Goal: Task Accomplishment & Management: Complete application form

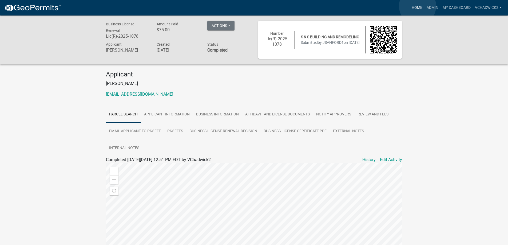
click at [418, 6] on link "Home" at bounding box center [417, 8] width 15 height 10
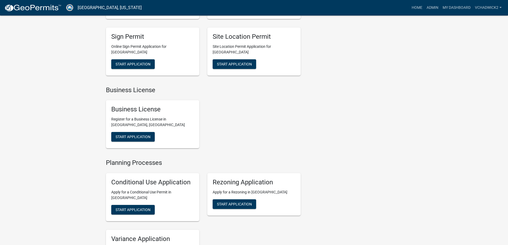
scroll to position [39, 0]
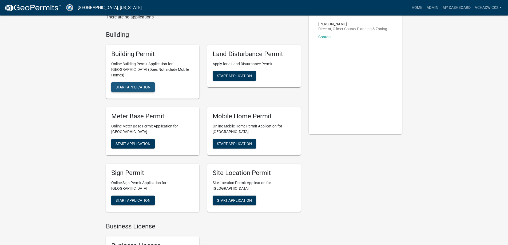
click at [128, 85] on span "Start Application" at bounding box center [133, 87] width 35 height 4
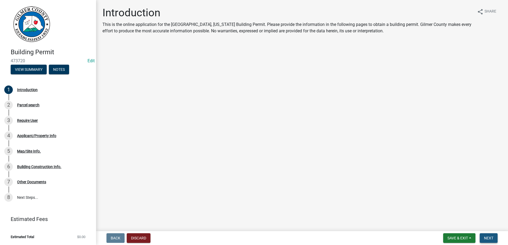
click at [489, 236] on span "Next" at bounding box center [488, 238] width 9 height 4
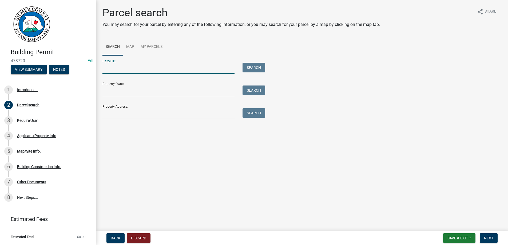
click at [127, 71] on input "Parcel ID:" at bounding box center [169, 68] width 132 height 11
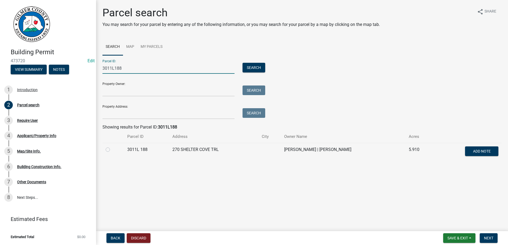
type input "3011L188"
click at [112, 146] on label at bounding box center [112, 146] width 0 height 0
click at [112, 149] on 188 "radio" at bounding box center [113, 147] width 3 height 3
radio 188 "true"
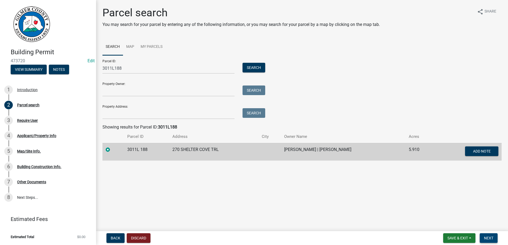
click at [486, 235] on button "Next" at bounding box center [489, 238] width 18 height 10
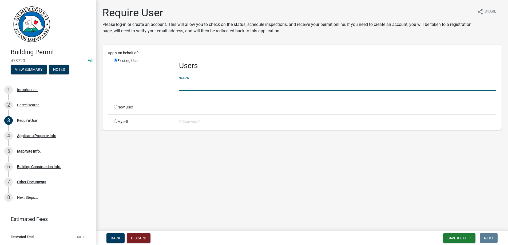
click at [187, 85] on input "text" at bounding box center [338, 85] width 318 height 11
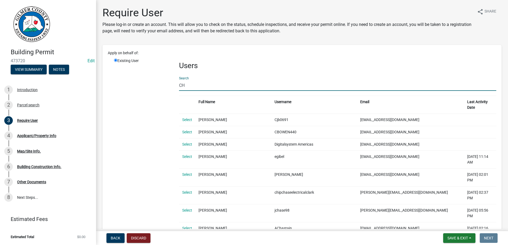
type input "C"
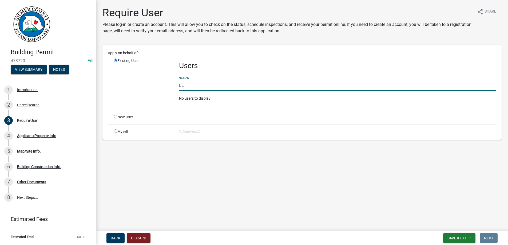
type input "L"
type input "C"
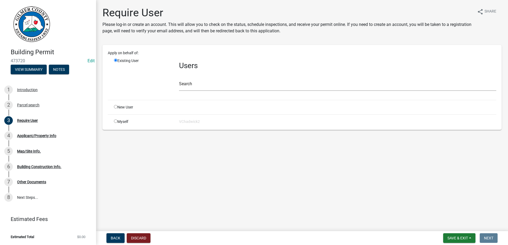
click at [115, 106] on input "radio" at bounding box center [115, 106] width 3 height 3
radio input "true"
radio input "false"
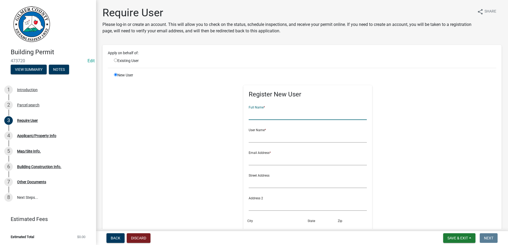
click at [265, 118] on input "text" at bounding box center [308, 114] width 118 height 11
type input "[PERSON_NAME]"
type input "UNKNOWN@U.COM"
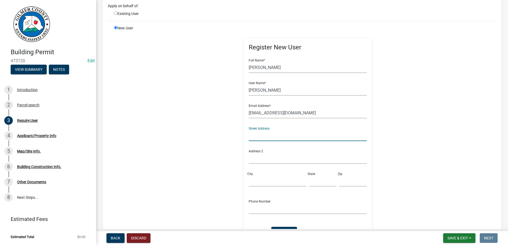
scroll to position [91, 0]
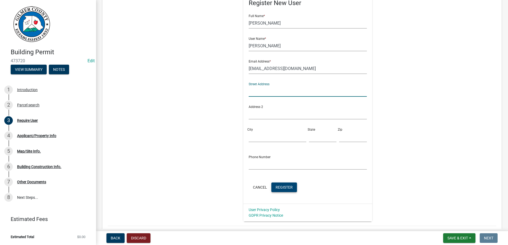
click at [287, 183] on button "Register" at bounding box center [285, 187] width 26 height 10
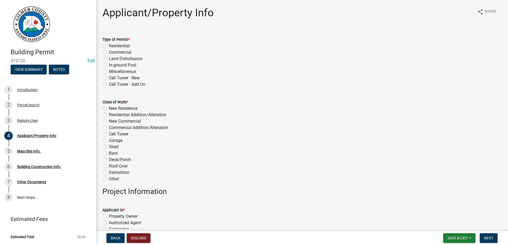
click at [109, 66] on label "In-ground Pool" at bounding box center [123, 65] width 28 height 6
click at [109, 65] on input "In-ground Pool" at bounding box center [110, 63] width 3 height 3
radio input "true"
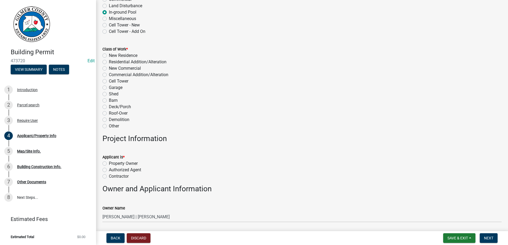
scroll to position [61, 0]
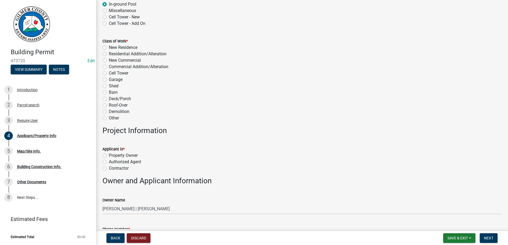
click at [109, 119] on label "Other" at bounding box center [114, 118] width 10 height 6
click at [109, 118] on input "Other" at bounding box center [110, 116] width 3 height 3
radio input "true"
click at [109, 156] on label "Property Owner" at bounding box center [123, 155] width 29 height 6
click at [109, 156] on input "Property Owner" at bounding box center [110, 153] width 3 height 3
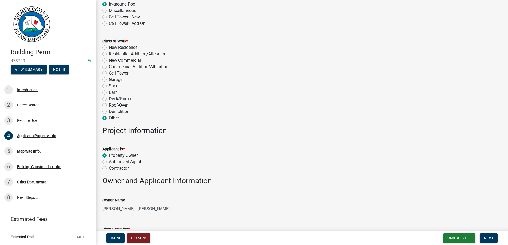
radio input "true"
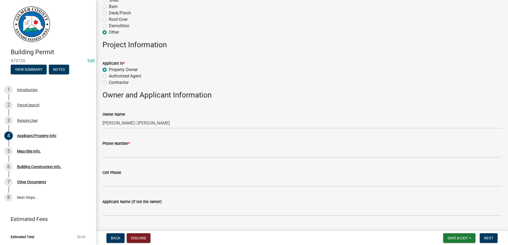
scroll to position [183, 0]
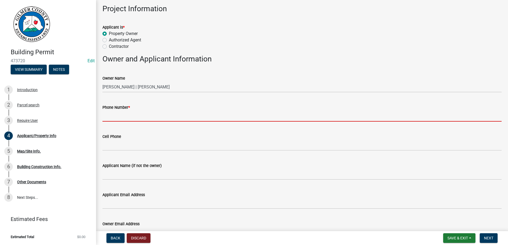
click at [141, 113] on input "Phone Number *" at bounding box center [303, 116] width 400 height 11
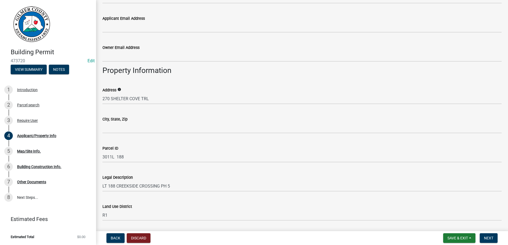
scroll to position [365, 0]
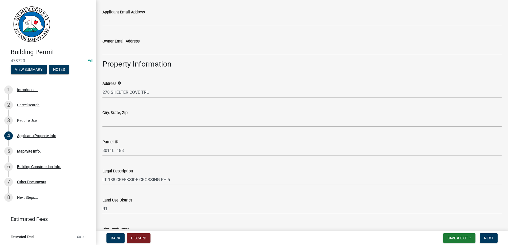
type input "[PHONE_NUMBER]"
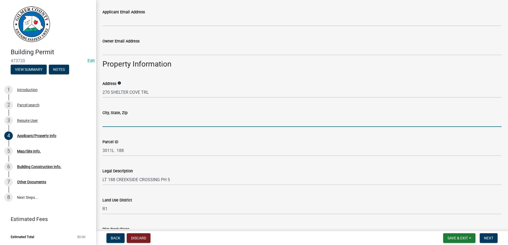
click at [122, 122] on input "City, State, Zip" at bounding box center [303, 121] width 400 height 11
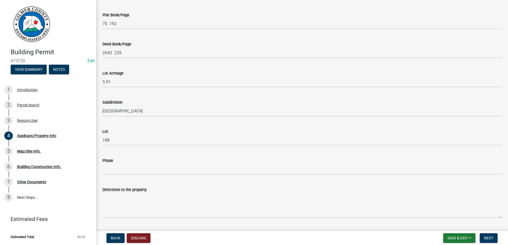
scroll to position [594, 0]
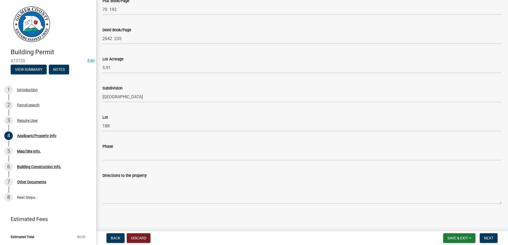
type input "TALKING ROCK GA 30175"
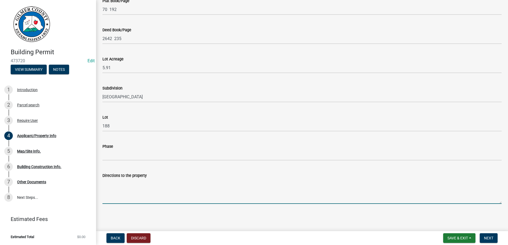
click at [111, 193] on textarea "Directions to the property" at bounding box center [303, 191] width 400 height 25
paste textarea "OFF GA 136, [GEOGRAPHIC_DATA], TURN ONTO [PERSON_NAME][GEOGRAPHIC_DATA], TRAVEL…"
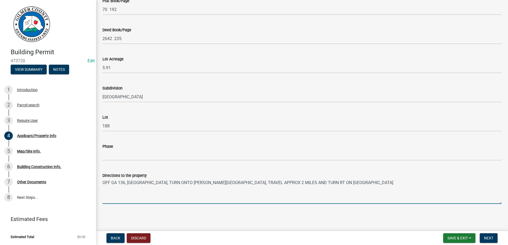
click at [128, 182] on textarea "OFF GA 136, [GEOGRAPHIC_DATA], TURN ONTO [PERSON_NAME][GEOGRAPHIC_DATA], TRAVEL…" at bounding box center [303, 191] width 400 height 25
type textarea "OFF GA 136 - CREEKSIDE CROSSING - TURN ONTO BLALOCK MTN RD - TRAVEL APPROX 2 MI…"
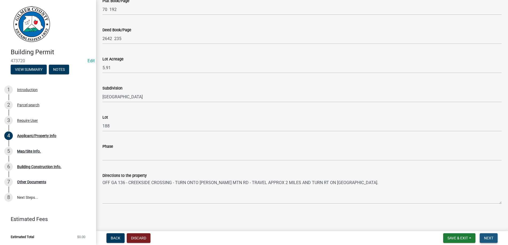
click at [493, 235] on button "Next" at bounding box center [489, 238] width 18 height 10
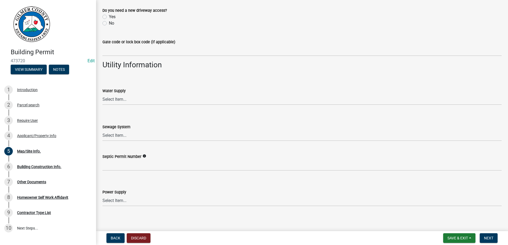
scroll to position [433, 0]
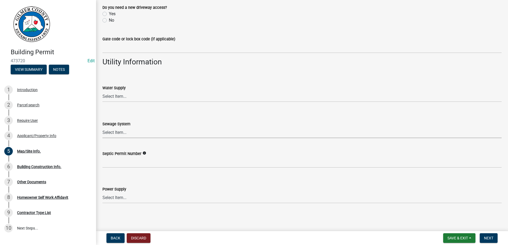
click at [103, 127] on select "Select Item... Septic Community Public" at bounding box center [303, 132] width 400 height 11
click option "Septic" at bounding box center [0, 0] width 0 height 0
select select "92a37e23-3b7d-408e-b3c7-0afbe39b0942"
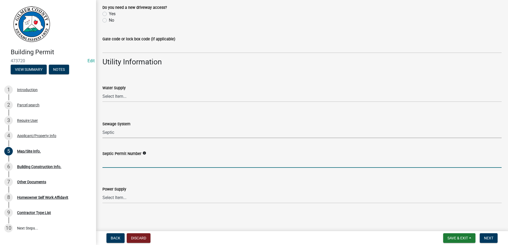
click at [114, 160] on input "Septic Permit Number" at bounding box center [303, 162] width 400 height 11
type input "EXISTING / APPROVED FOR POOL"
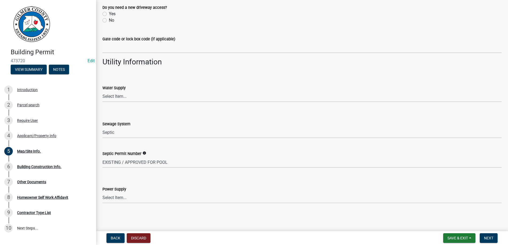
click at [197, 156] on div "Septic Permit Number info" at bounding box center [303, 153] width 400 height 6
click at [103, 192] on select "Select Item... Amicalola EMC Blue Ridge EMC Tri-State Power Georgia Power" at bounding box center [303, 197] width 400 height 11
click option "Amicalola EMC" at bounding box center [0, 0] width 0 height 0
select select "c9feaa94-b03b-4165-97cf-90fdf63947c5"
click at [485, 235] on button "Next" at bounding box center [489, 238] width 18 height 10
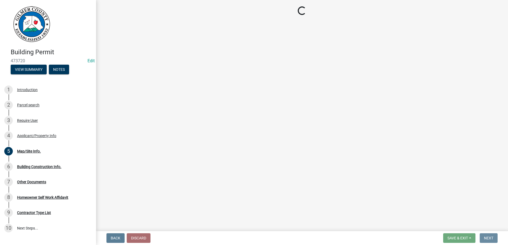
scroll to position [0, 0]
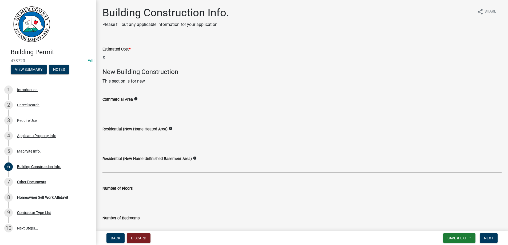
click at [124, 56] on input "text" at bounding box center [303, 57] width 397 height 11
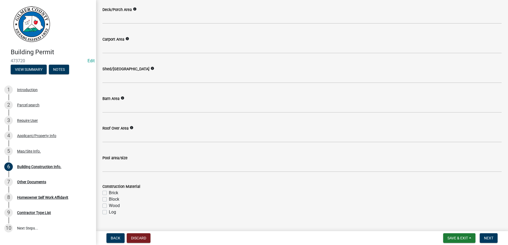
scroll to position [365, 0]
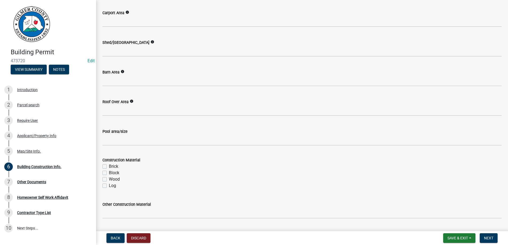
type input "130000"
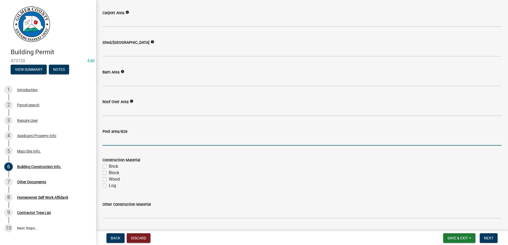
click at [131, 136] on input "text" at bounding box center [303, 140] width 400 height 11
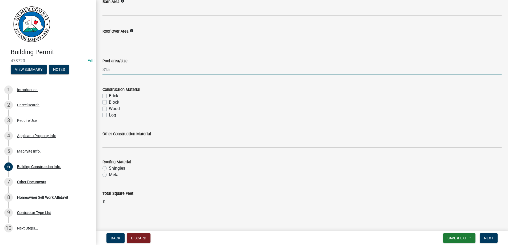
scroll to position [440, 0]
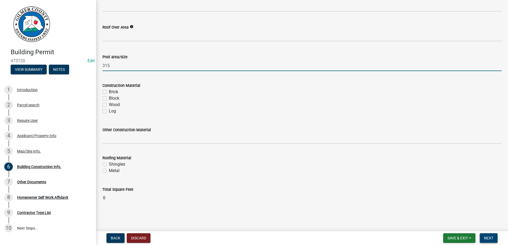
type input "315"
click at [485, 237] on span "Next" at bounding box center [488, 238] width 9 height 4
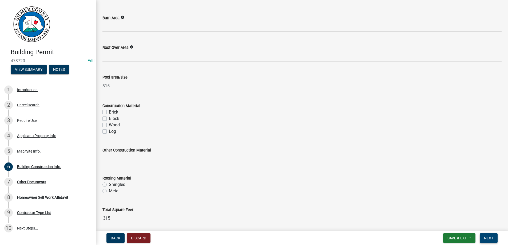
click at [485, 237] on span "Next" at bounding box center [488, 238] width 9 height 4
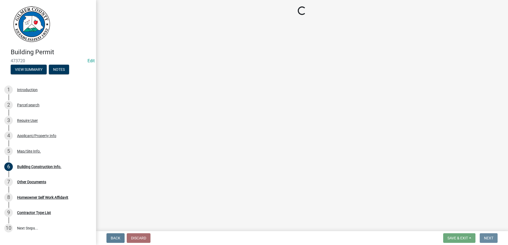
scroll to position [0, 0]
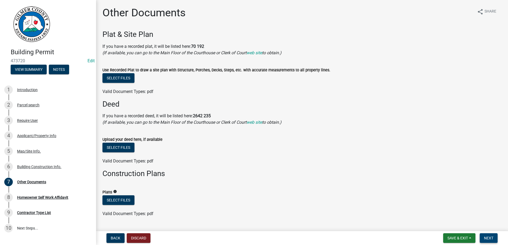
click at [487, 236] on span "Next" at bounding box center [488, 238] width 9 height 4
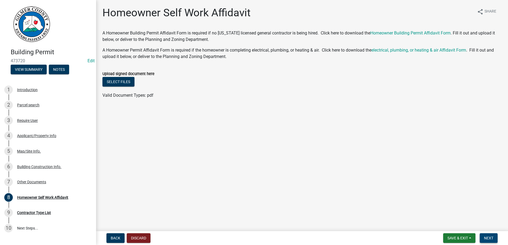
click at [485, 236] on button "Next" at bounding box center [489, 238] width 18 height 10
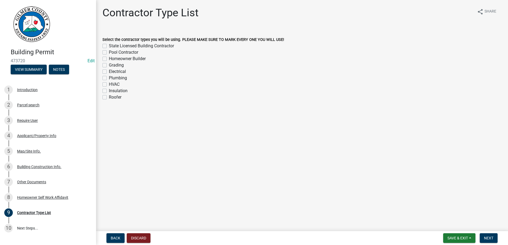
click at [109, 58] on label "Homeowner Builder" at bounding box center [127, 59] width 37 height 6
click at [109, 58] on input "Homeowner Builder" at bounding box center [110, 57] width 3 height 3
checkbox input "true"
checkbox input "false"
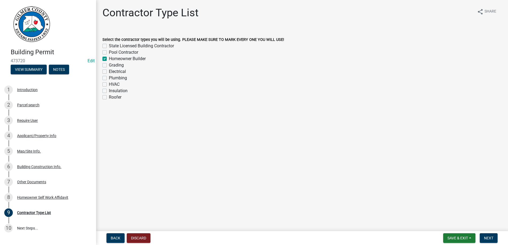
checkbox input "true"
checkbox input "false"
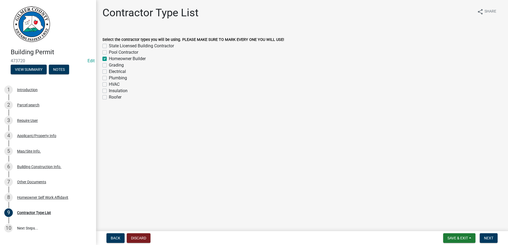
checkbox input "false"
click at [109, 45] on label "State Licensed Building Contractor" at bounding box center [141, 46] width 65 height 6
click at [109, 45] on input "State Licensed Building Contractor" at bounding box center [110, 44] width 3 height 3
checkbox input "true"
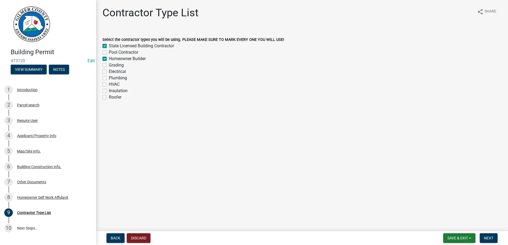
checkbox input "false"
checkbox input "true"
checkbox input "false"
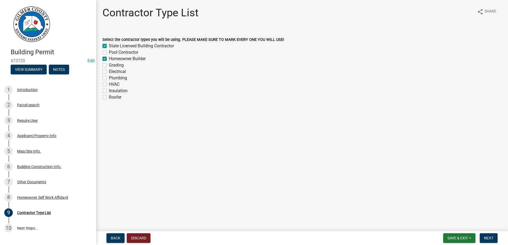
checkbox input "false"
click at [109, 57] on label "Homeowner Builder" at bounding box center [127, 59] width 37 height 6
click at [109, 57] on input "Homeowner Builder" at bounding box center [110, 57] width 3 height 3
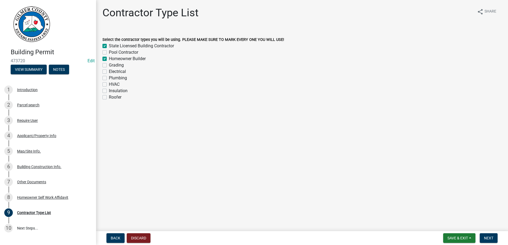
checkbox input "false"
checkbox input "true"
checkbox input "false"
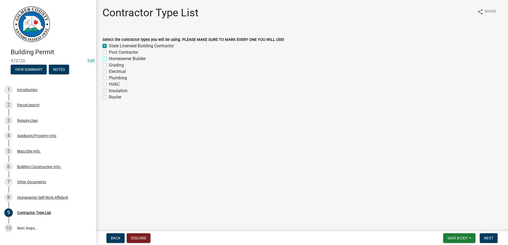
checkbox input "false"
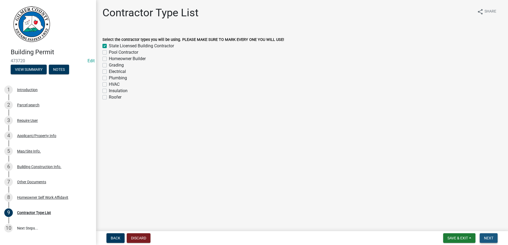
click at [488, 237] on span "Next" at bounding box center [488, 238] width 9 height 4
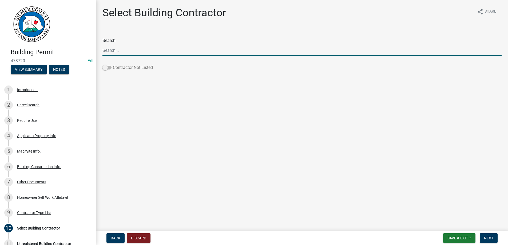
click at [107, 67] on span at bounding box center [107, 68] width 9 height 4
click at [113, 64] on input "Contractor Not Listed" at bounding box center [113, 64] width 0 height 0
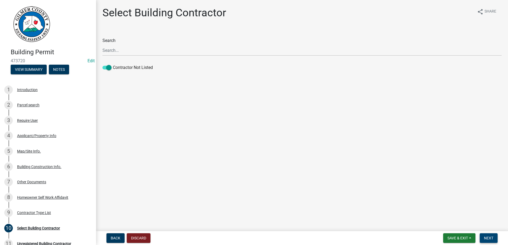
click at [488, 233] on button "Next" at bounding box center [489, 238] width 18 height 10
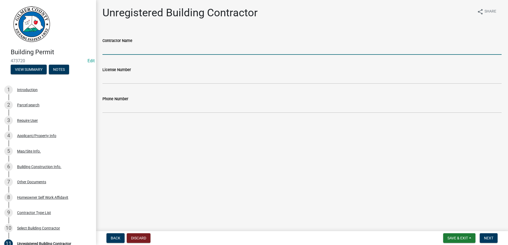
click at [134, 52] on input "Contractor Name" at bounding box center [303, 49] width 400 height 11
type input "SCOTT RUTHERFORD"
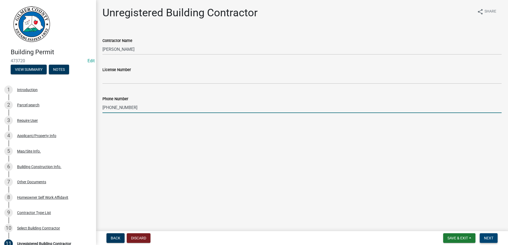
type input "678-231-5076"
click at [487, 237] on span "Next" at bounding box center [488, 238] width 9 height 4
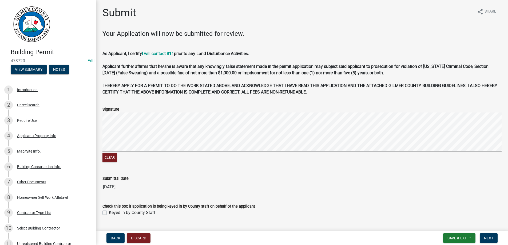
click at [101, 209] on div "Check this box if application is being keyed in by County staff on behalf of th…" at bounding box center [303, 206] width 408 height 19
click at [109, 213] on label "Keyed in by County Staff" at bounding box center [132, 212] width 47 height 6
click at [109, 213] on input "Keyed in by County Staff" at bounding box center [110, 210] width 3 height 3
checkbox input "true"
click at [490, 236] on span "Next" at bounding box center [488, 238] width 9 height 4
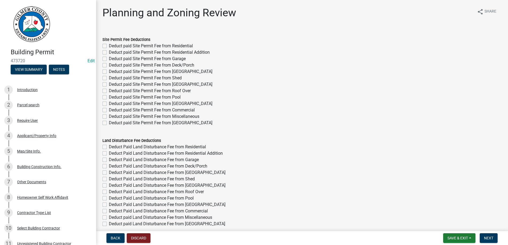
click at [109, 97] on label "Deduct paid Site Permit Fee from Pool" at bounding box center [145, 97] width 72 height 6
click at [109, 97] on input "Deduct paid Site Permit Fee from Pool" at bounding box center [110, 95] width 3 height 3
checkbox input "true"
checkbox input "false"
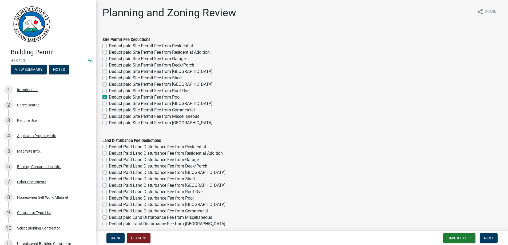
checkbox input "false"
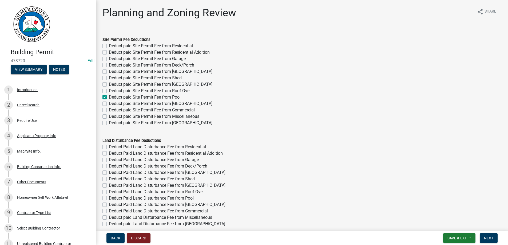
checkbox input "false"
checkbox input "true"
checkbox input "false"
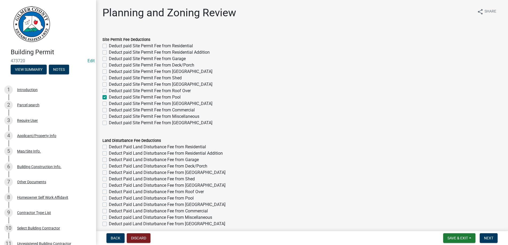
checkbox input "false"
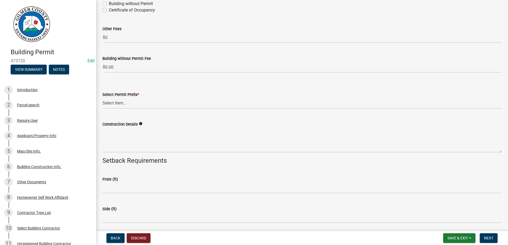
scroll to position [1035, 0]
click at [103, 97] on select "Select Item... RES COMM MB LAND POOL MISC CELL TOWER - NEW CELL TOWER - ADD ON" at bounding box center [303, 102] width 400 height 11
click option "POOL" at bounding box center [0, 0] width 0 height 0
select select "a0298a11-4501-41ba-b1ee-71c6db12b4d5"
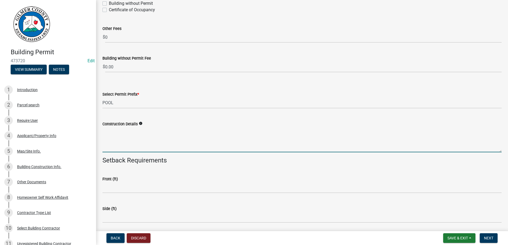
click at [122, 143] on textarea "Construction Details" at bounding box center [303, 139] width 400 height 25
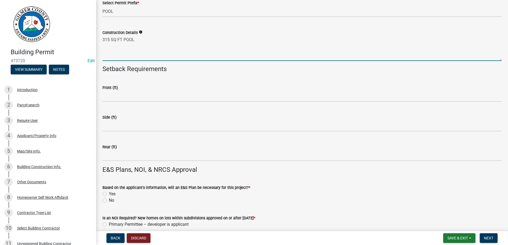
scroll to position [1218, 0]
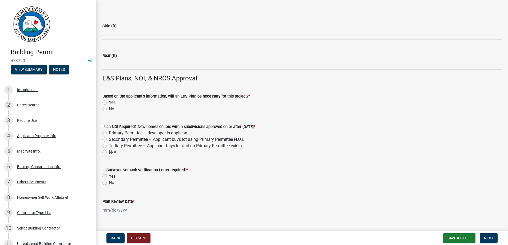
type textarea "315 SQ FT POOL"
click at [109, 108] on label "No" at bounding box center [111, 109] width 5 height 6
click at [109, 108] on input "No" at bounding box center [110, 107] width 3 height 3
radio input "true"
click at [109, 151] on label "N/A" at bounding box center [112, 152] width 7 height 6
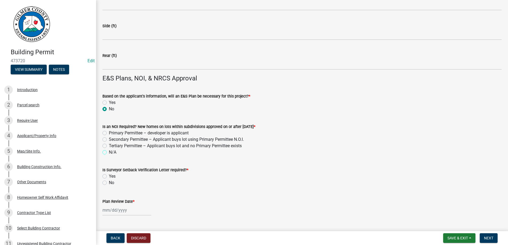
click at [109, 151] on input "N/A" at bounding box center [110, 150] width 3 height 3
radio input "true"
click at [109, 183] on label "No" at bounding box center [111, 182] width 5 height 6
click at [109, 183] on input "No" at bounding box center [110, 180] width 3 height 3
radio input "true"
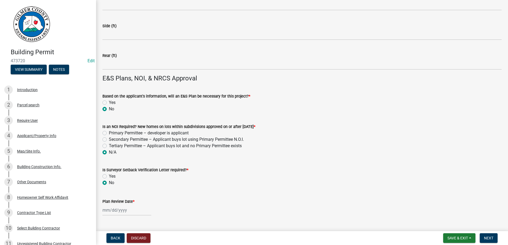
select select "9"
select select "2025"
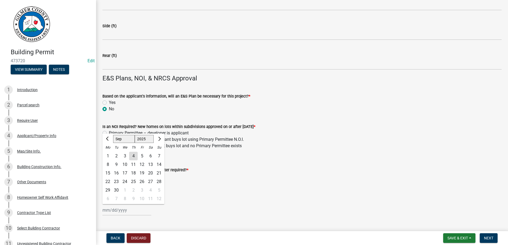
type input "[DATE]"
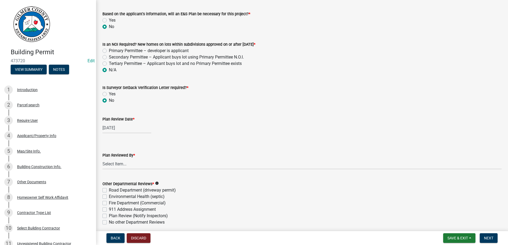
scroll to position [1340, 0]
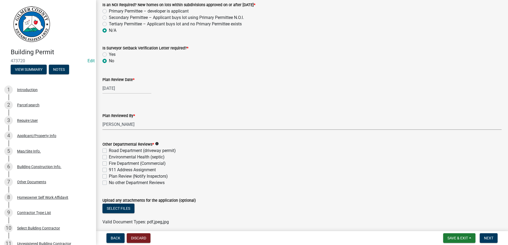
select select "b44f7338-8171-40f4-83dd-b8ba3065c966"
click at [109, 182] on label "No other Department Reviews" at bounding box center [137, 182] width 56 height 6
click at [109, 182] on input "No other Department Reviews" at bounding box center [110, 180] width 3 height 3
checkbox input "true"
checkbox input "false"
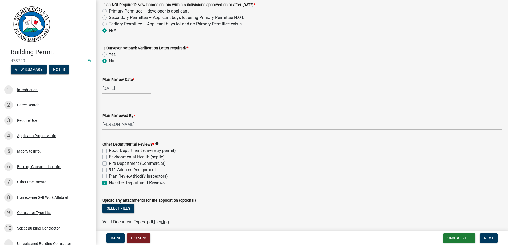
checkbox input "false"
checkbox input "true"
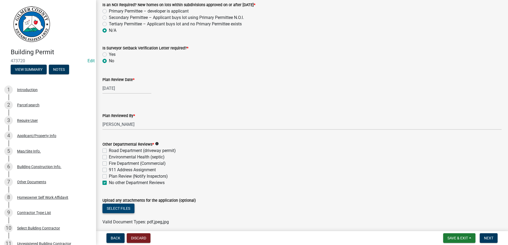
click at [122, 209] on button "Select files" at bounding box center [119, 208] width 32 height 10
click at [491, 236] on span "Next" at bounding box center [488, 238] width 9 height 4
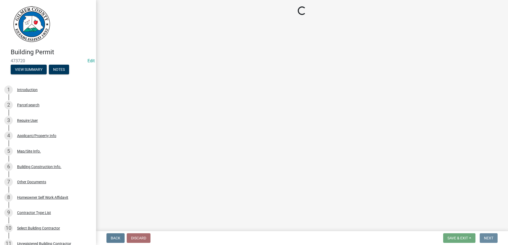
scroll to position [0, 0]
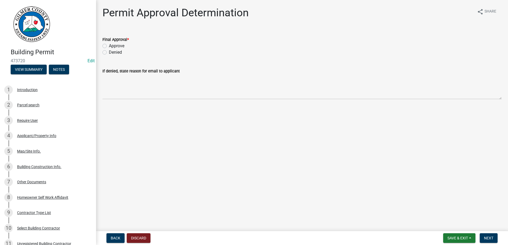
click at [109, 45] on label "Approve" at bounding box center [116, 46] width 15 height 6
click at [109, 45] on input "Approve" at bounding box center [110, 44] width 3 height 3
radio input "true"
click at [492, 236] on span "Next" at bounding box center [488, 238] width 9 height 4
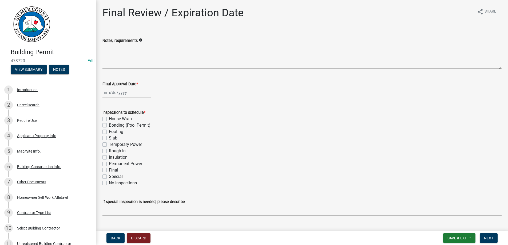
select select "9"
select select "2025"
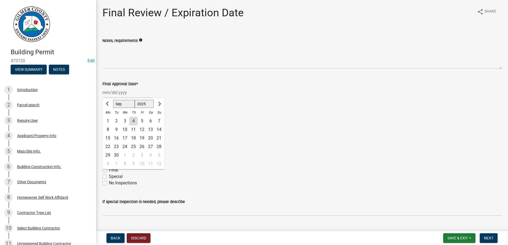
click at [121, 92] on input "Final Approval Date *" at bounding box center [127, 92] width 49 height 11
type input "[DATE]"
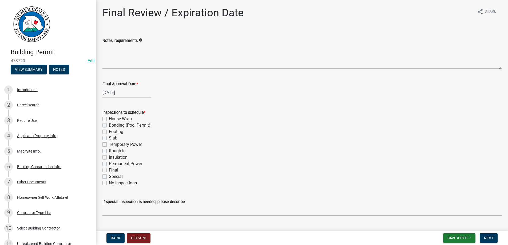
click at [109, 130] on label "Footing" at bounding box center [116, 131] width 14 height 6
click at [109, 130] on input "Footing" at bounding box center [110, 129] width 3 height 3
checkbox input "true"
checkbox input "false"
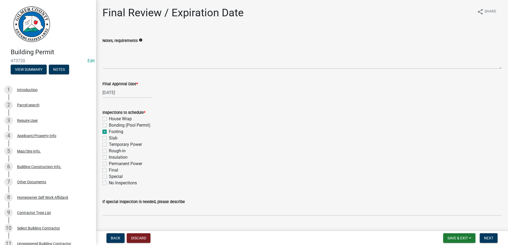
checkbox input "true"
checkbox input "false"
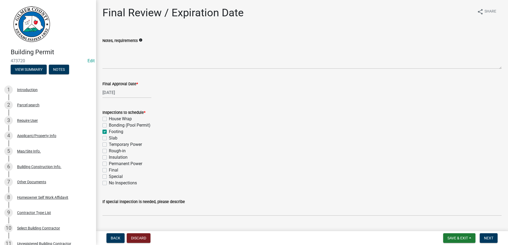
checkbox input "false"
click at [109, 138] on label "Slab" at bounding box center [113, 138] width 9 height 6
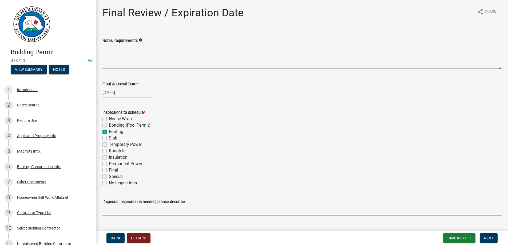
click at [109, 138] on input "Slab" at bounding box center [110, 136] width 3 height 3
checkbox input "true"
checkbox input "false"
checkbox input "true"
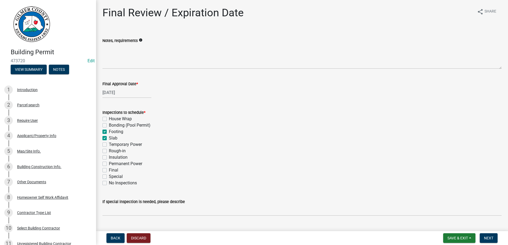
checkbox input "true"
checkbox input "false"
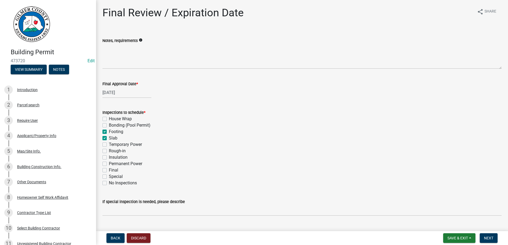
checkbox input "false"
click at [109, 123] on label "Bonding (Pool Permit)" at bounding box center [130, 125] width 42 height 6
click at [109, 123] on input "Bonding (Pool Permit)" at bounding box center [110, 123] width 3 height 3
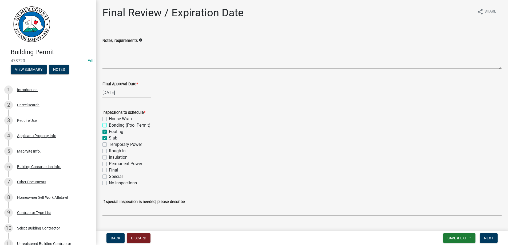
checkbox input "true"
checkbox input "false"
checkbox input "true"
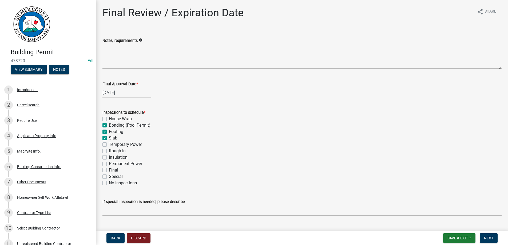
checkbox input "false"
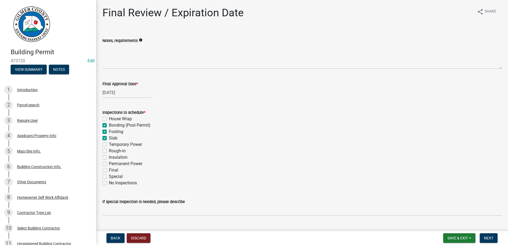
checkbox input "false"
click at [109, 170] on label "Final" at bounding box center [113, 170] width 9 height 6
click at [109, 170] on input "Final" at bounding box center [110, 168] width 3 height 3
checkbox input "true"
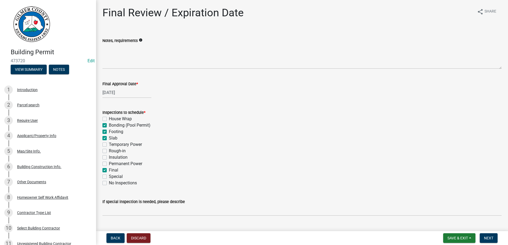
checkbox input "false"
checkbox input "true"
checkbox input "false"
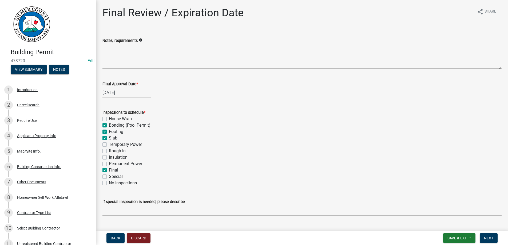
checkbox input "false"
checkbox input "true"
checkbox input "false"
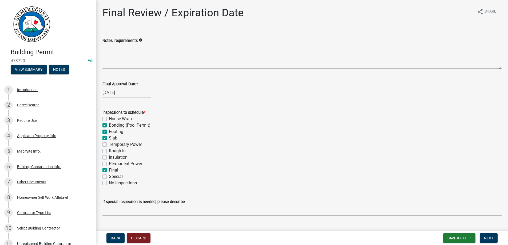
checkbox input "false"
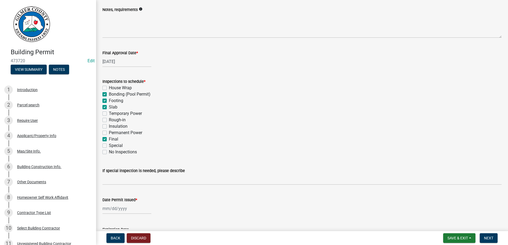
scroll to position [91, 0]
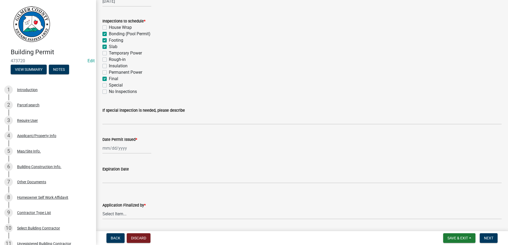
select select "9"
select select "2025"
click at [130, 148] on input "Date Permit Issued *" at bounding box center [127, 148] width 49 height 11
type input "[DATE]"
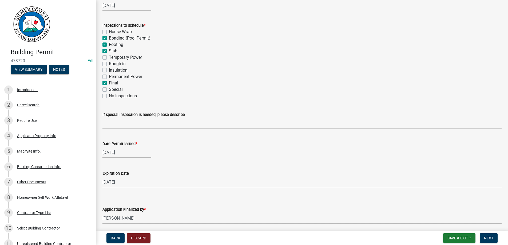
select select "b44f7338-8171-40f4-83dd-b8ba3065c966"
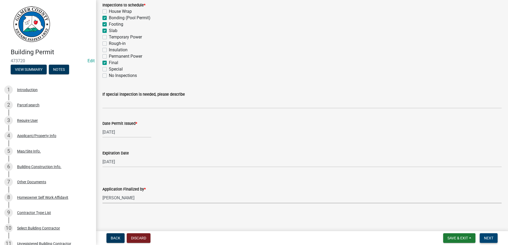
click at [491, 235] on button "Next" at bounding box center [489, 238] width 18 height 10
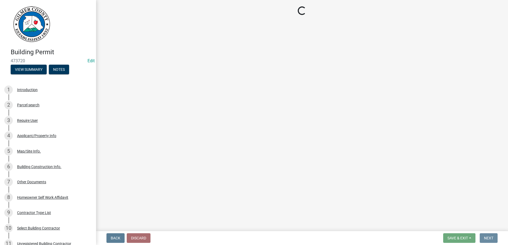
scroll to position [0, 0]
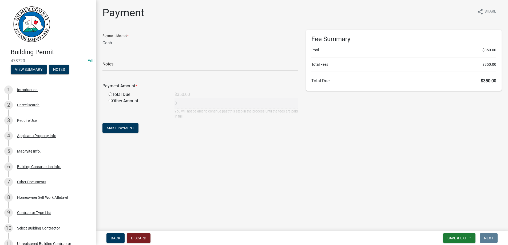
click at [103, 37] on select "Credit Card POS Check Cash" at bounding box center [201, 42] width 196 height 11
select select "1: 0"
click option "Check" at bounding box center [0, 0] width 0 height 0
click at [125, 63] on input "text" at bounding box center [201, 65] width 196 height 11
type input "1819"
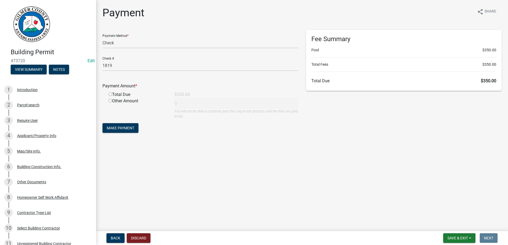
click at [109, 92] on input "radio" at bounding box center [110, 93] width 3 height 3
radio input "true"
type input "350"
click at [103, 123] on button "Make Payment" at bounding box center [121, 128] width 36 height 10
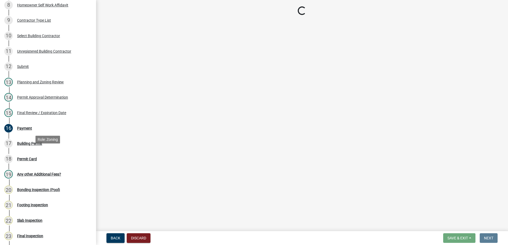
scroll to position [218, 0]
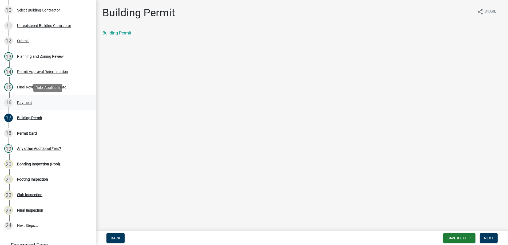
click at [20, 102] on div "Payment" at bounding box center [24, 103] width 15 height 4
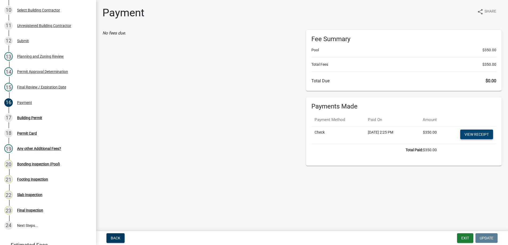
click at [472, 131] on link "View receipt" at bounding box center [477, 135] width 33 height 10
click at [33, 114] on div "17 Building Permit" at bounding box center [45, 117] width 83 height 9
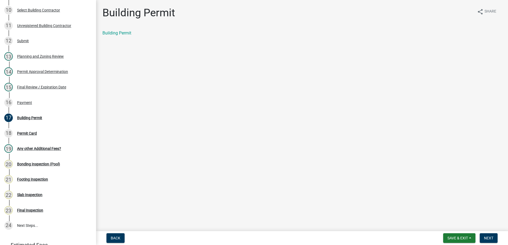
click at [119, 29] on div "Building Permit share Share Building Permit" at bounding box center [303, 25] width 408 height 39
click at [118, 33] on link "Building Permit" at bounding box center [117, 32] width 29 height 5
click at [489, 236] on span "Next" at bounding box center [488, 238] width 9 height 4
click at [114, 34] on link "Permit Card" at bounding box center [114, 32] width 22 height 5
click at [489, 235] on button "Next" at bounding box center [489, 238] width 18 height 10
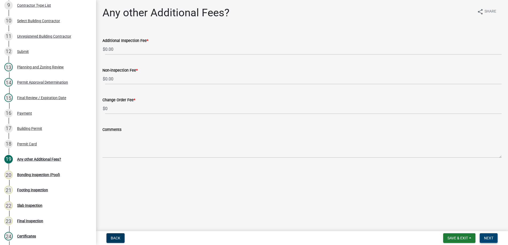
scroll to position [244, 0]
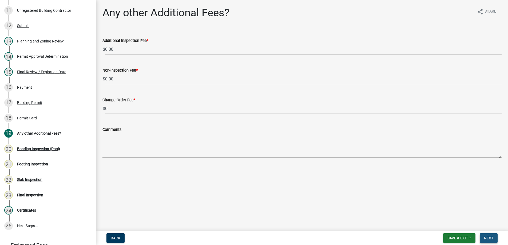
click at [489, 235] on button "Next" at bounding box center [489, 238] width 18 height 10
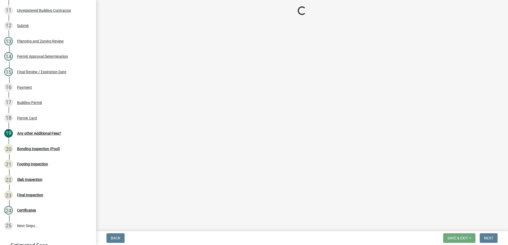
scroll to position [229, 0]
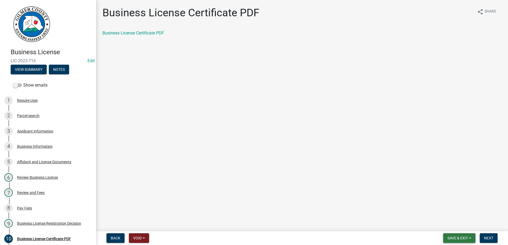
click at [464, 238] on span "Save & Exit" at bounding box center [458, 238] width 21 height 4
click at [449, 222] on button "Save & Exit" at bounding box center [454, 224] width 43 height 13
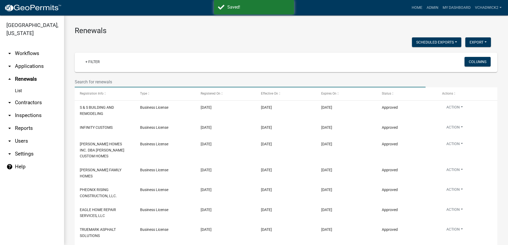
click at [95, 79] on input "text" at bounding box center [250, 81] width 351 height 11
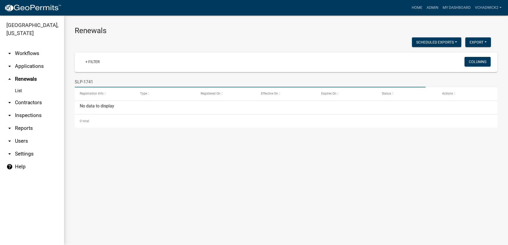
type input "SLP-1741"
click at [35, 65] on link "arrow_drop_down Applications" at bounding box center [32, 66] width 64 height 13
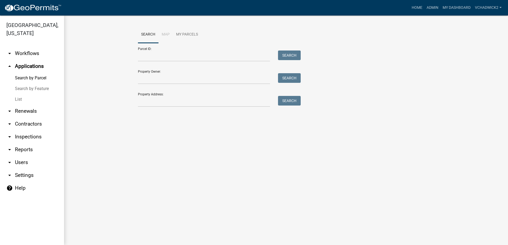
click at [20, 101] on link "List" at bounding box center [32, 99] width 64 height 11
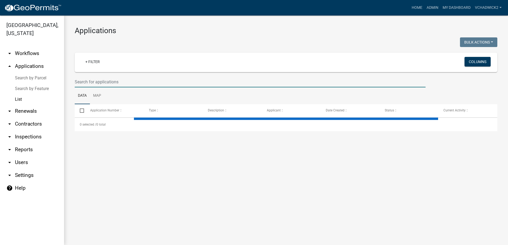
click at [130, 80] on input "text" at bounding box center [250, 81] width 351 height 11
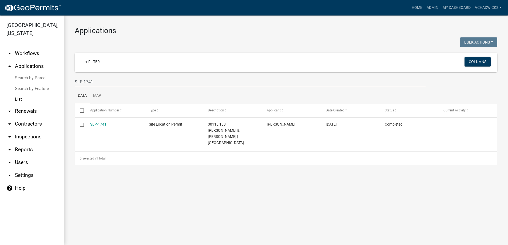
type input "SLP-1741"
click at [96, 123] on link "SLP-1741" at bounding box center [98, 124] width 16 height 4
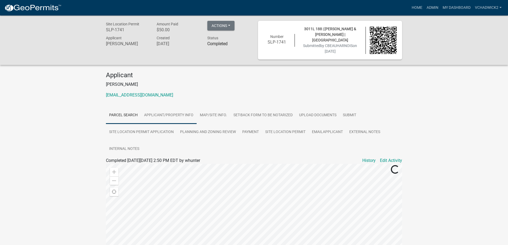
click at [176, 118] on link "Applicant/Property Info" at bounding box center [169, 115] width 56 height 17
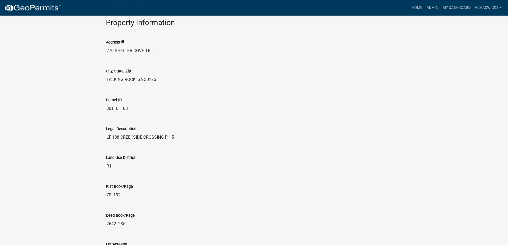
scroll to position [644, 0]
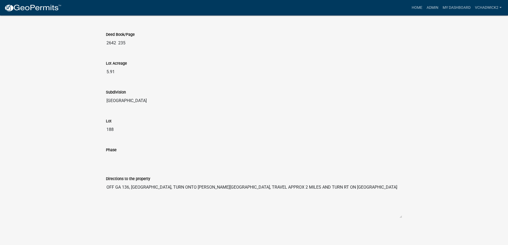
drag, startPoint x: 360, startPoint y: 185, endPoint x: -2, endPoint y: 196, distance: 362.0
click at [106, 196] on textarea "OFF GA 136, [GEOGRAPHIC_DATA], TURN ONTO [PERSON_NAME][GEOGRAPHIC_DATA], TRAVEL…" at bounding box center [254, 200] width 296 height 36
